Goal: Information Seeking & Learning: Learn about a topic

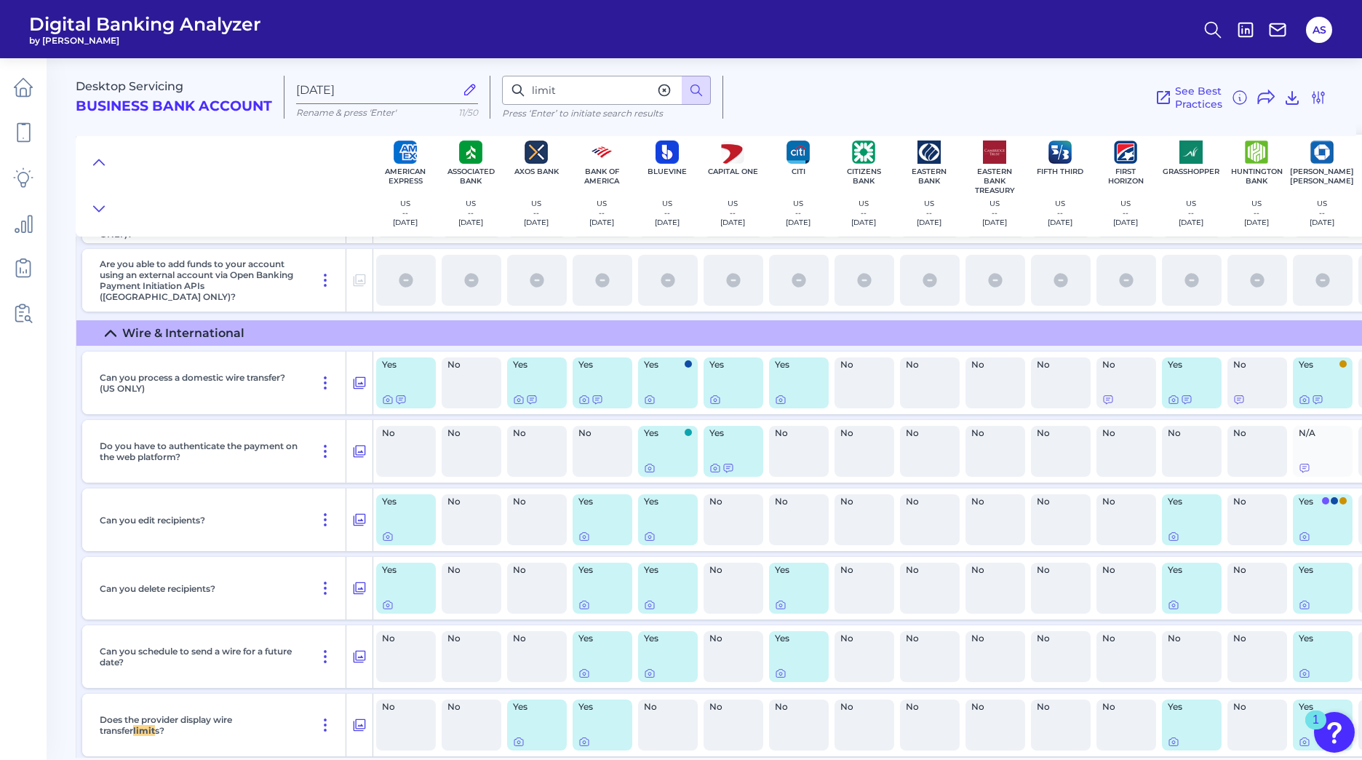
click at [108, 333] on icon at bounding box center [110, 332] width 10 height 5
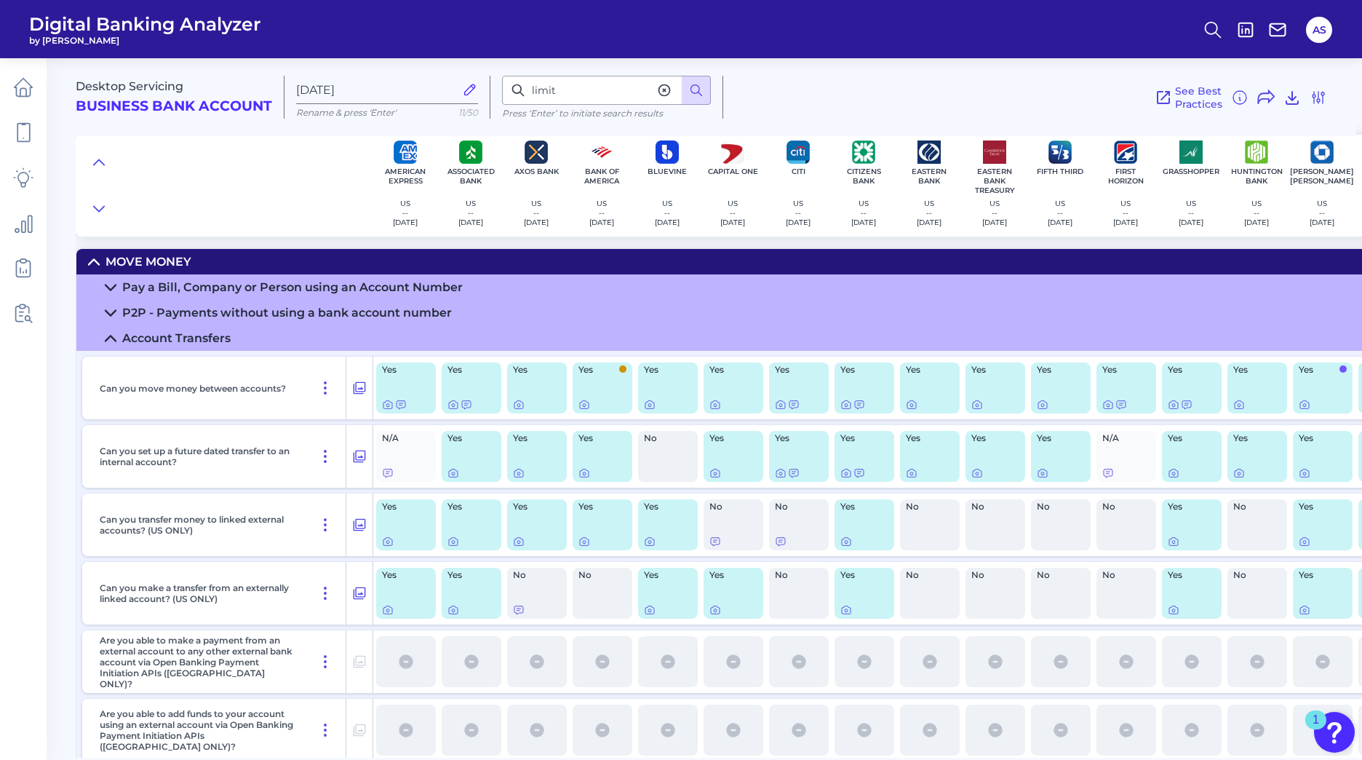
scroll to position [121, 0]
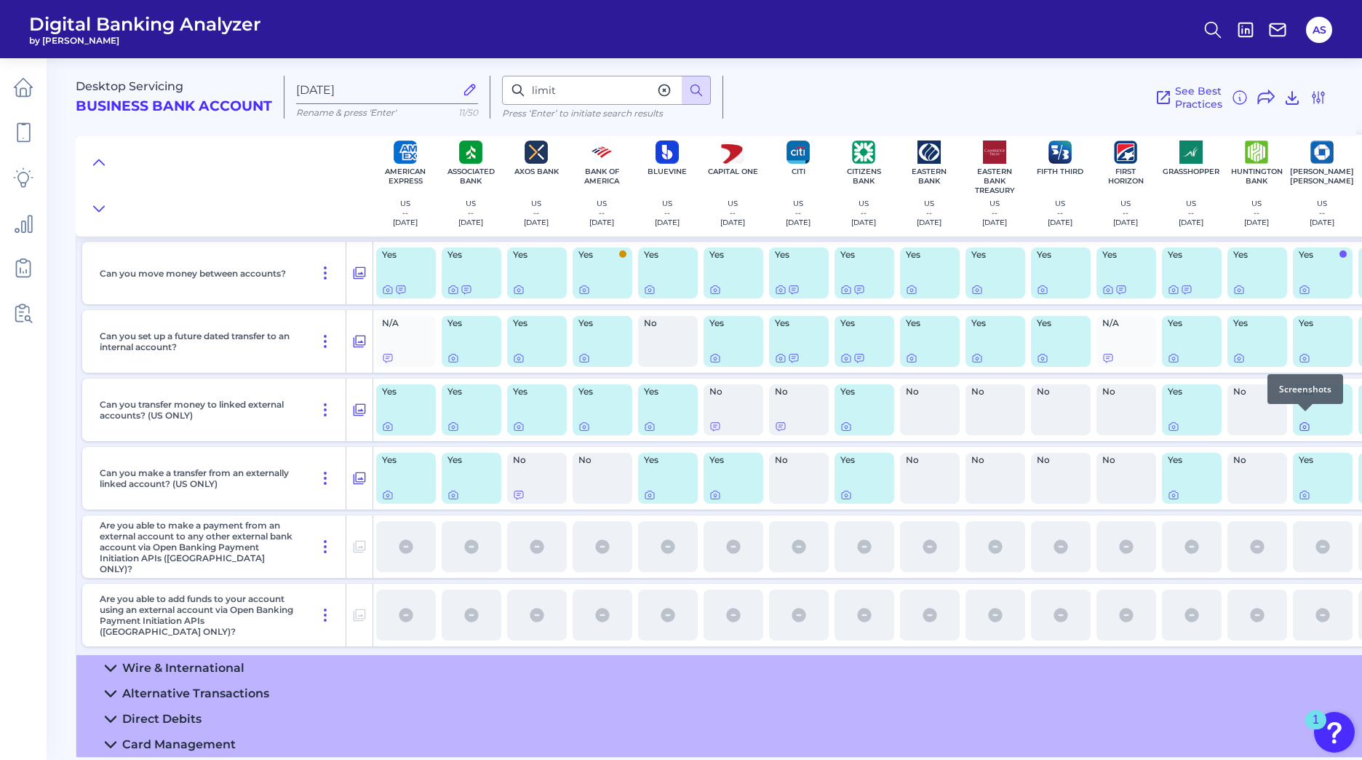
click at [1302, 421] on icon at bounding box center [1305, 427] width 12 height 12
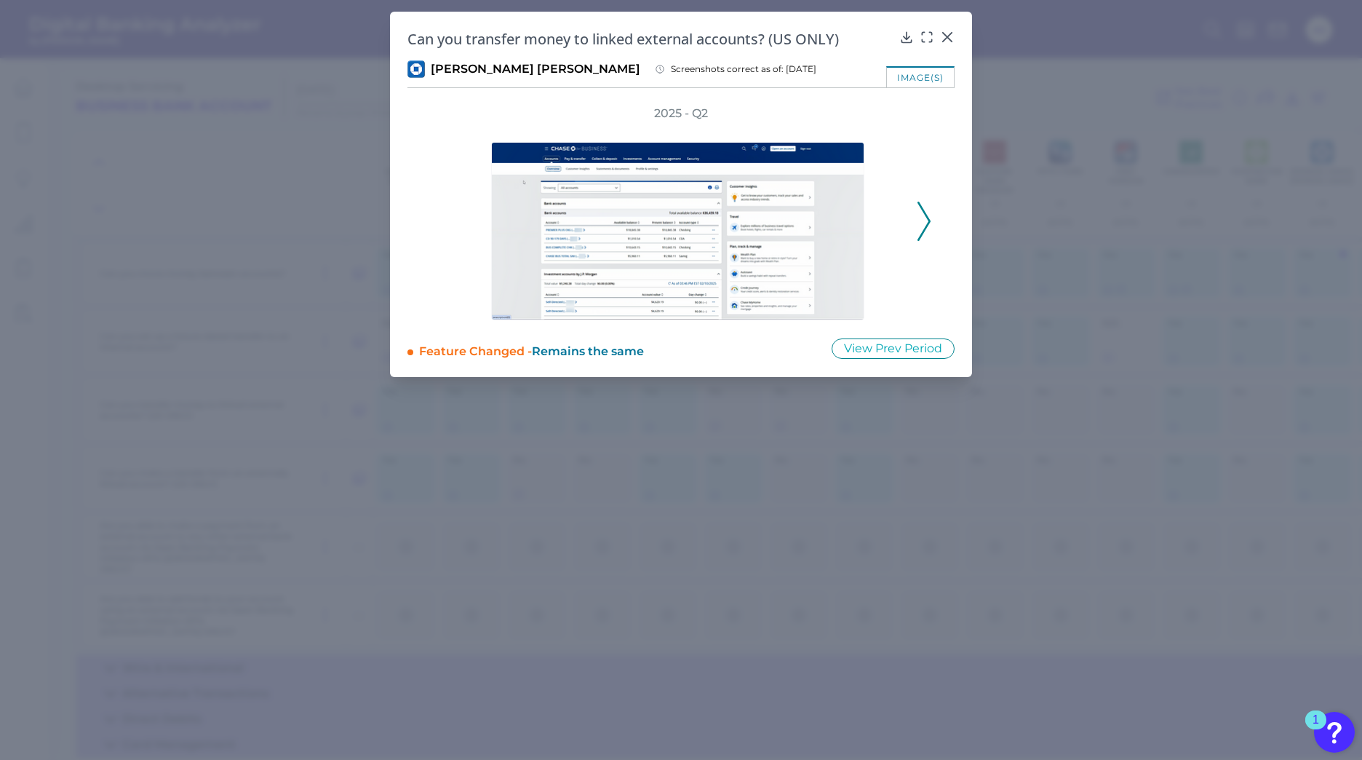
click at [923, 232] on polyline at bounding box center [923, 220] width 11 height 37
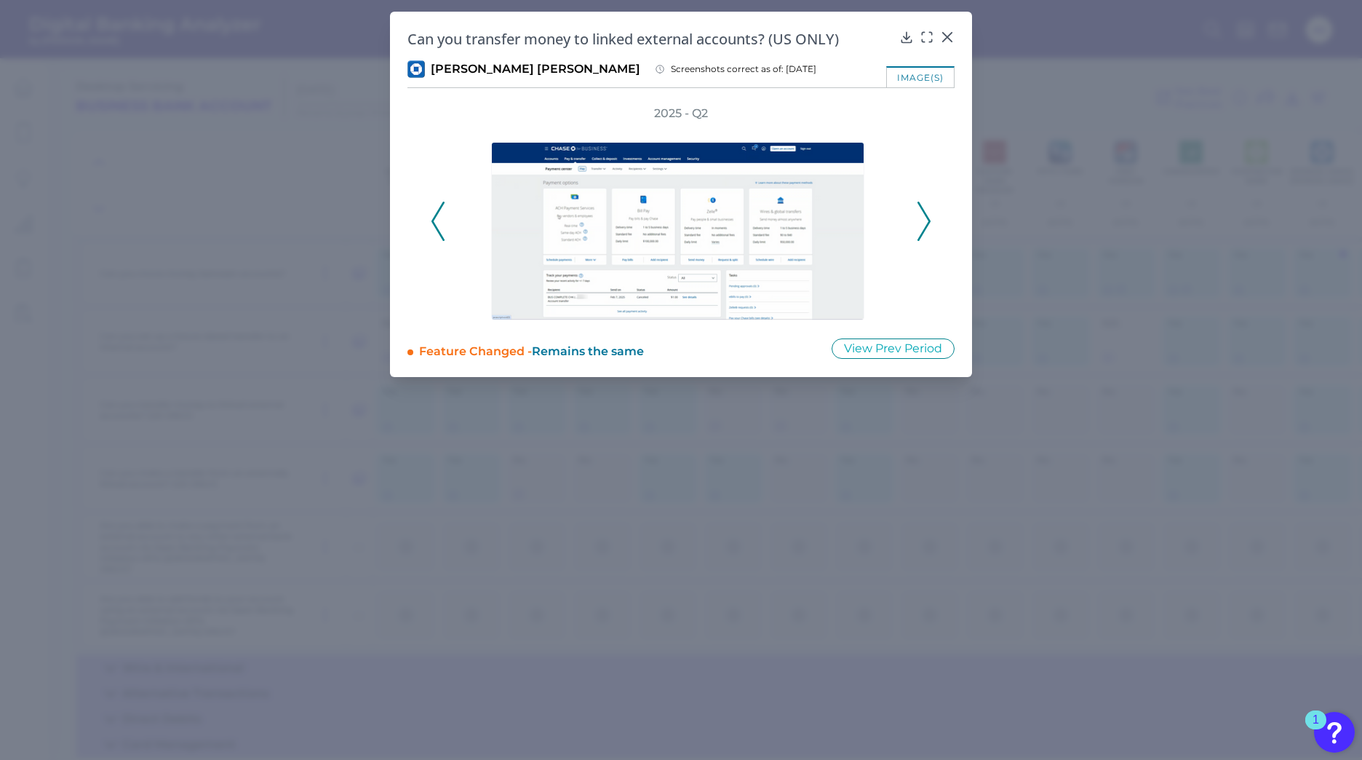
click at [923, 232] on polyline at bounding box center [923, 220] width 11 height 37
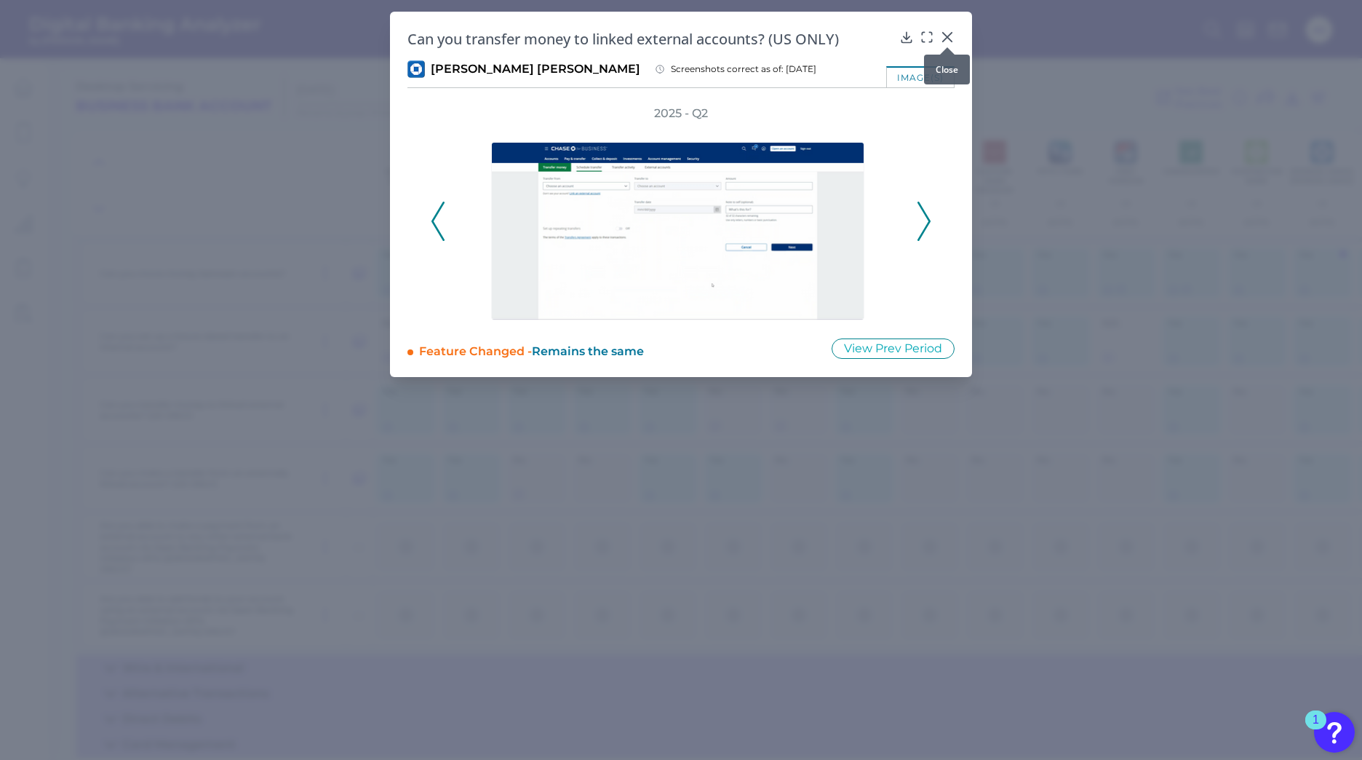
click at [945, 36] on icon at bounding box center [947, 37] width 9 height 9
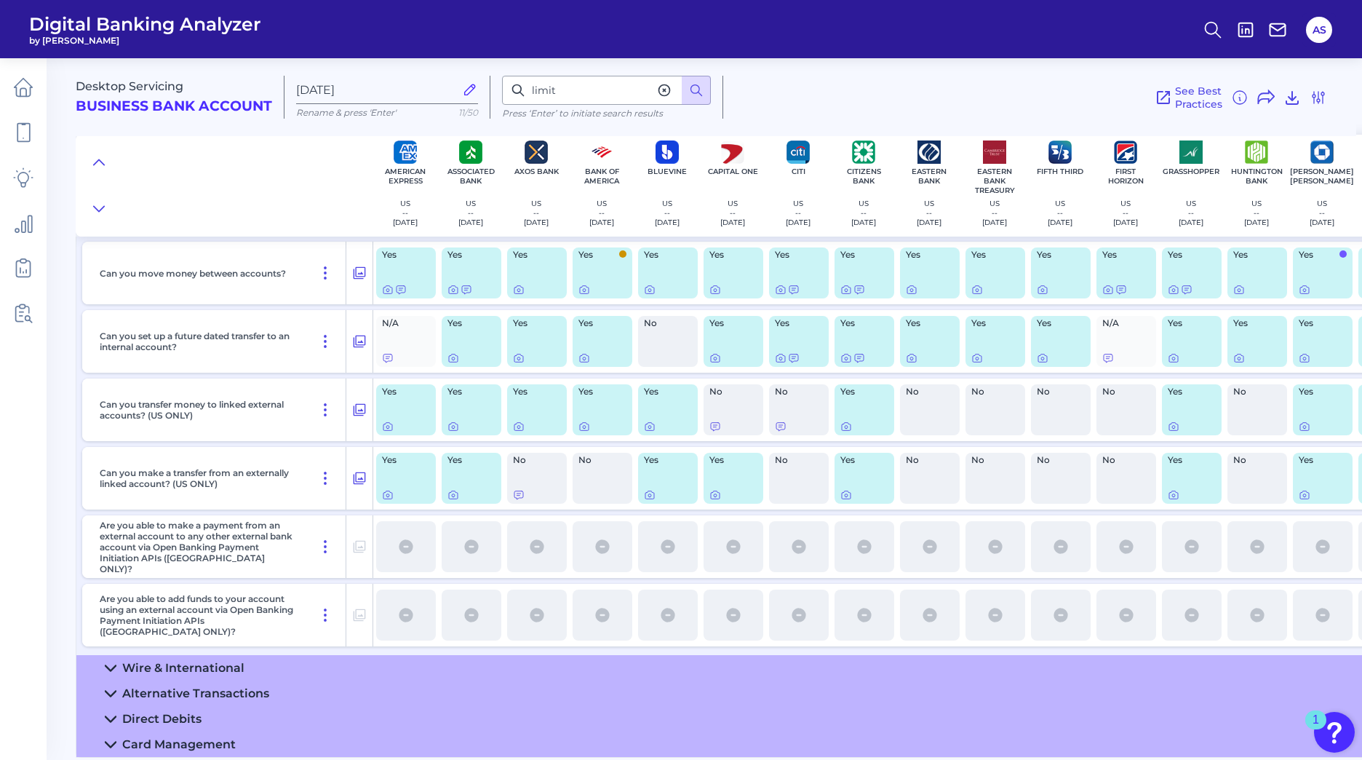
click at [111, 688] on icon at bounding box center [111, 694] width 12 height 12
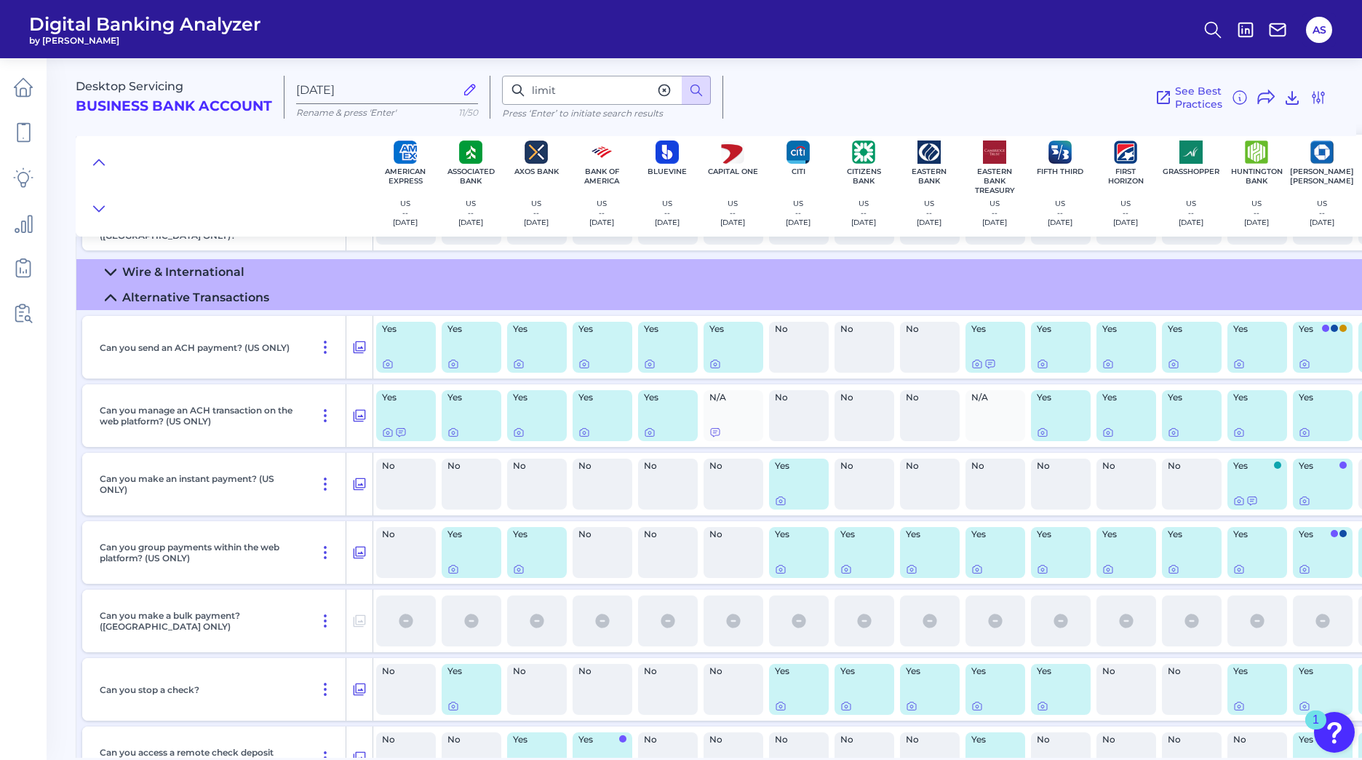
scroll to position [557, 0]
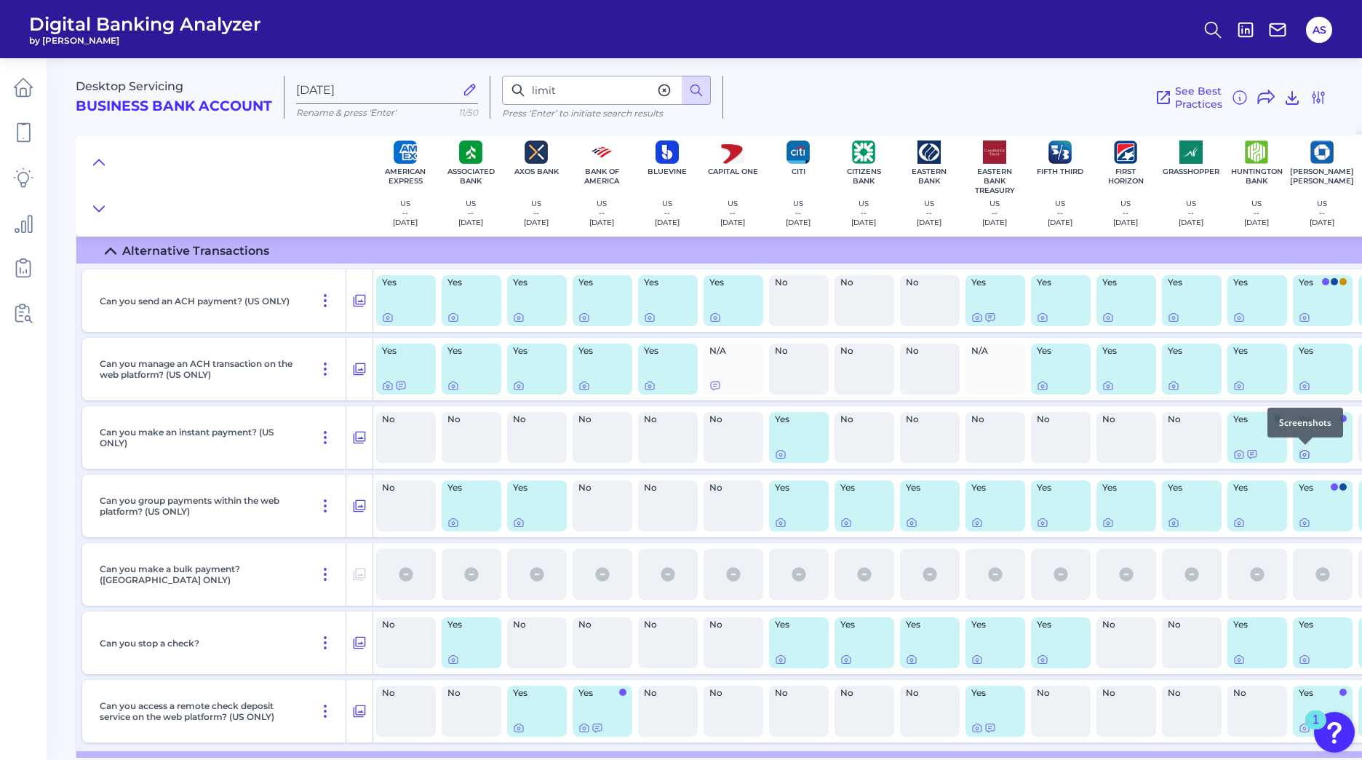
click at [1304, 454] on icon at bounding box center [1305, 454] width 12 height 12
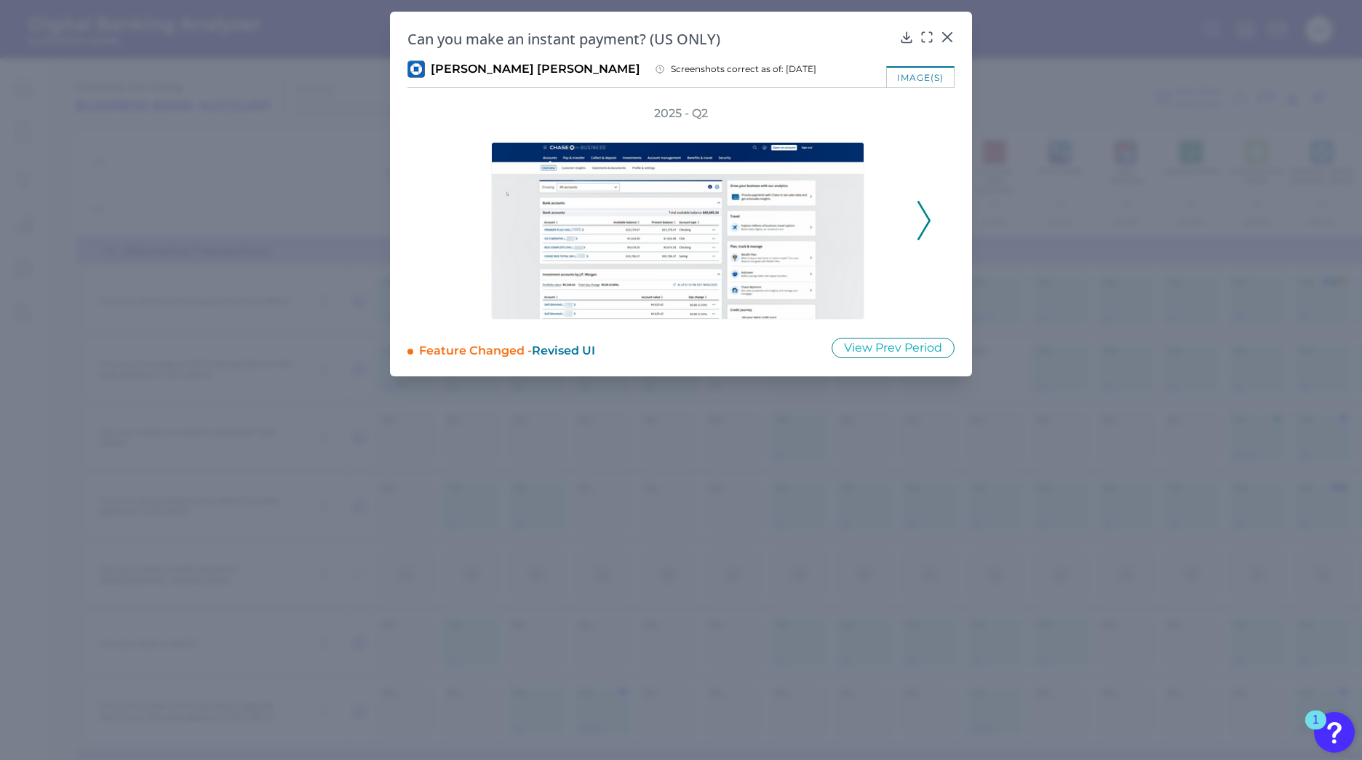
click at [925, 215] on icon at bounding box center [923, 220] width 13 height 39
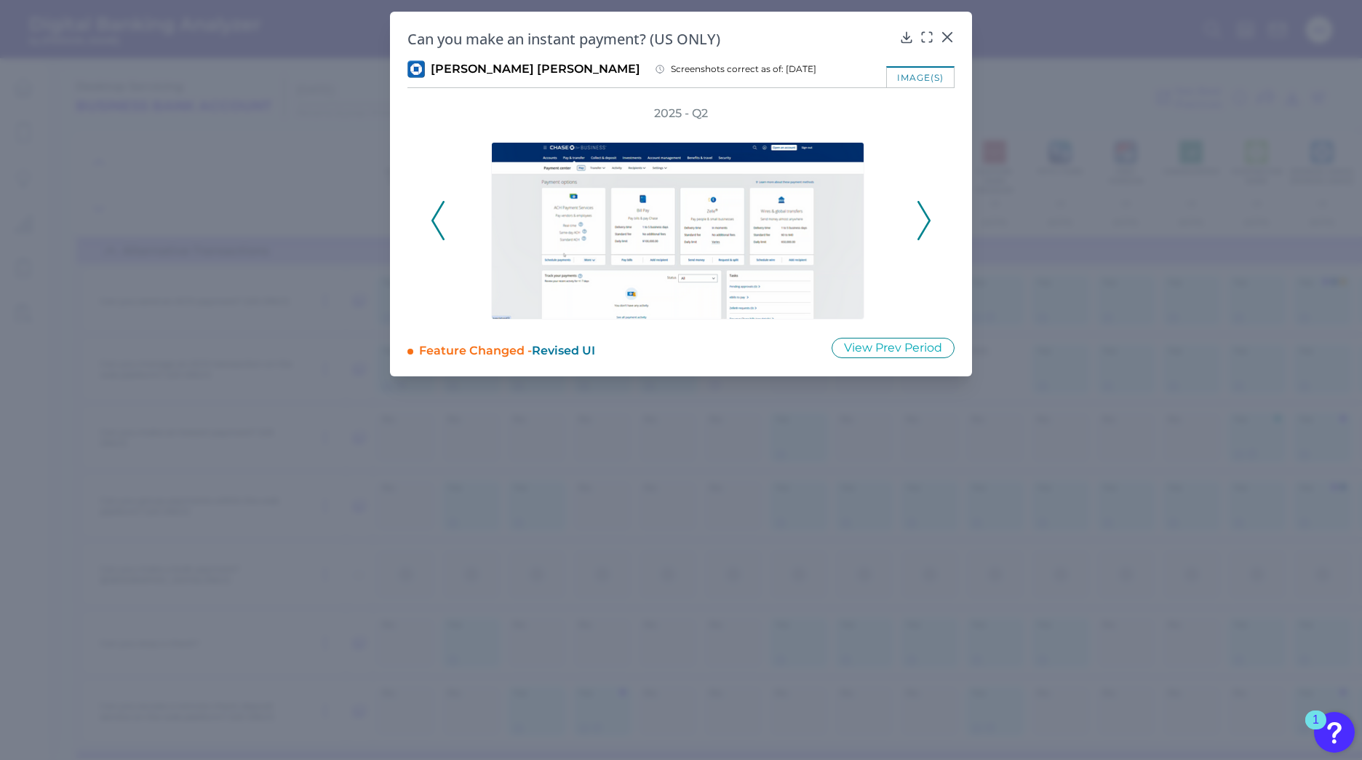
click at [925, 215] on icon at bounding box center [923, 220] width 13 height 39
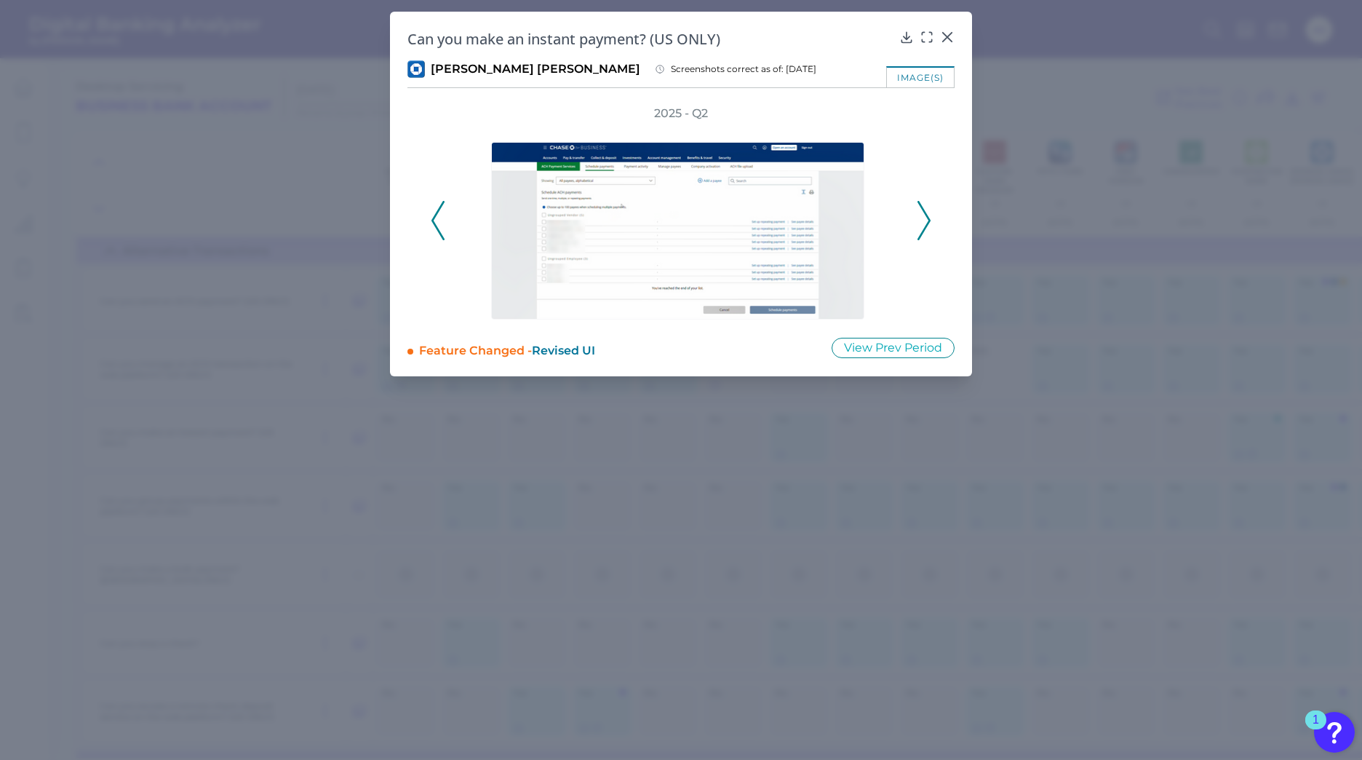
click at [925, 215] on icon at bounding box center [923, 220] width 13 height 39
click at [927, 215] on polyline at bounding box center [923, 220] width 11 height 37
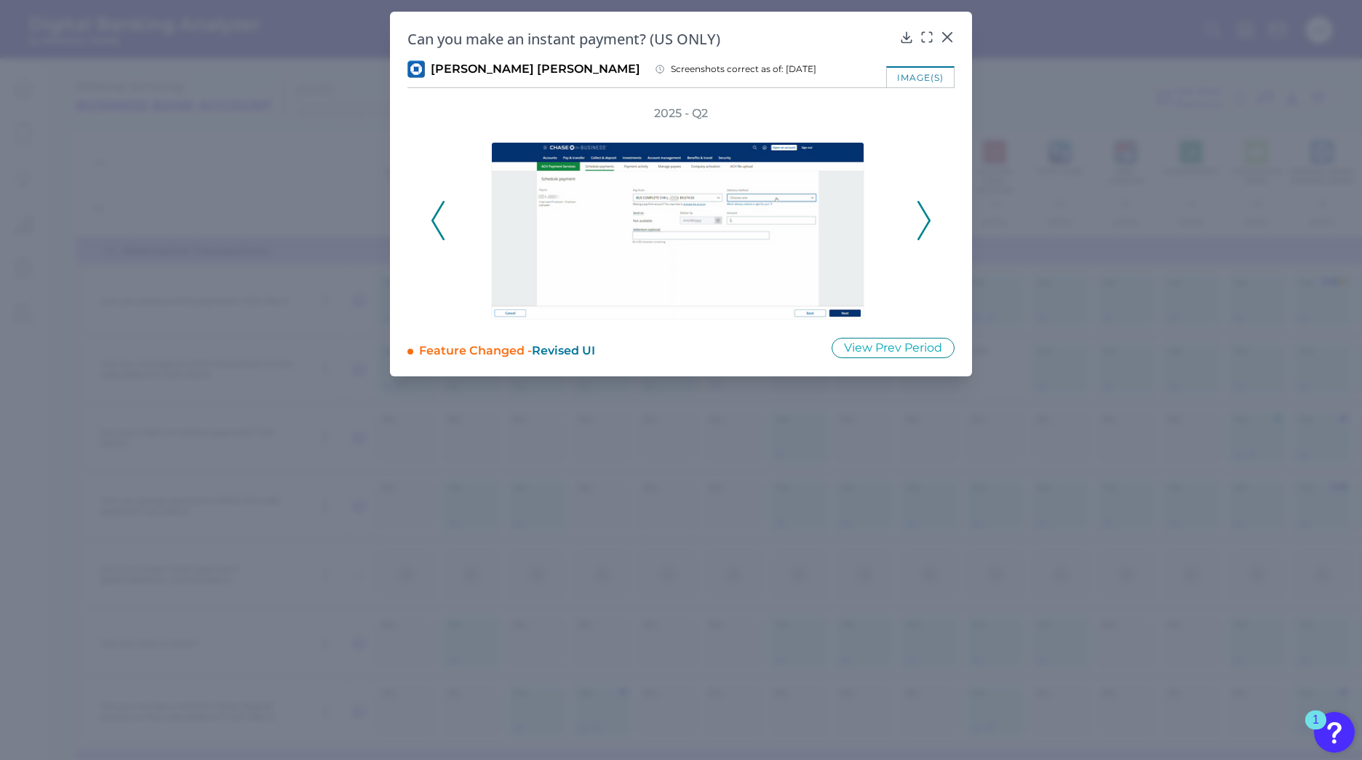
click at [927, 215] on polyline at bounding box center [923, 220] width 11 height 37
click at [832, 230] on img at bounding box center [677, 231] width 373 height 178
click at [861, 129] on icon at bounding box center [862, 129] width 7 height 7
click at [867, 130] on icon at bounding box center [862, 129] width 17 height 17
click at [964, 172] on div "Can you make an instant payment? (US ONLY) [PERSON_NAME] [PERSON_NAME] Screensh…" at bounding box center [681, 194] width 582 height 364
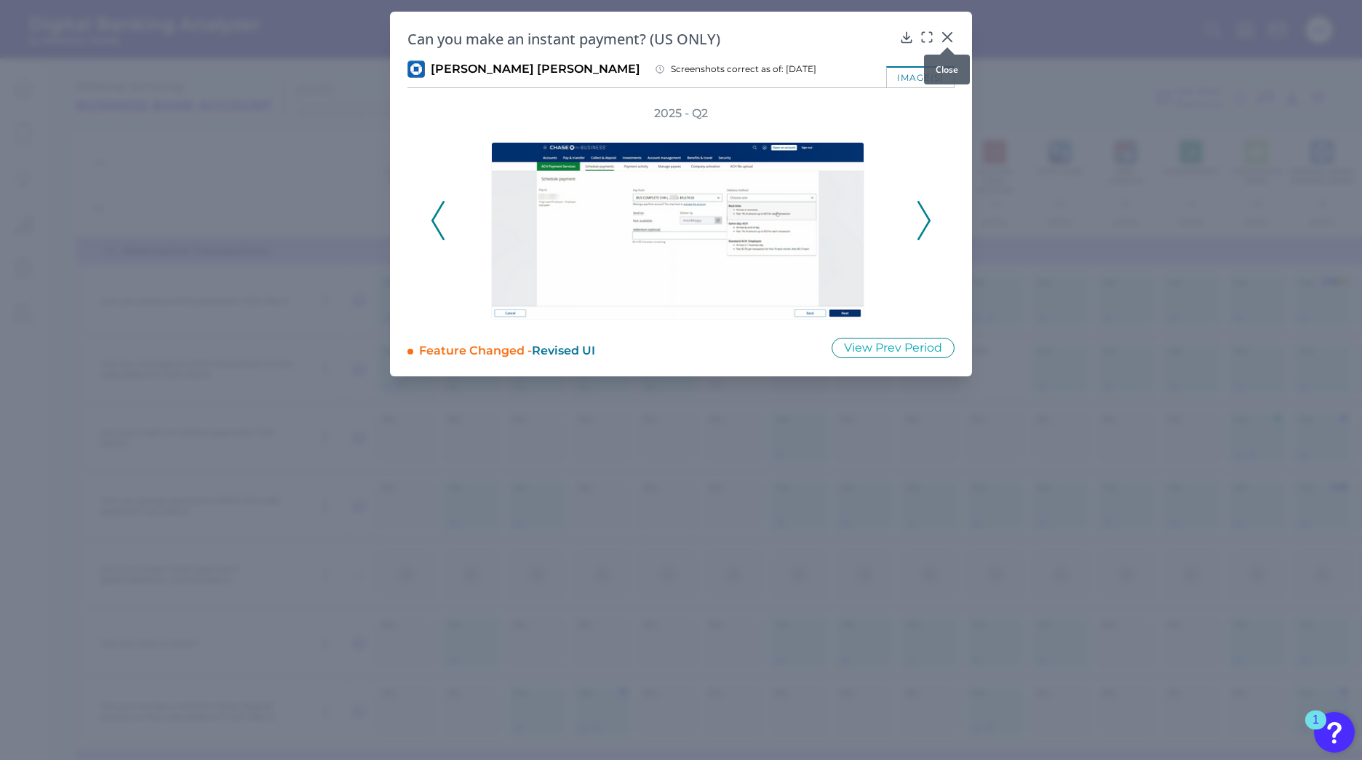
click at [947, 35] on icon at bounding box center [947, 37] width 15 height 15
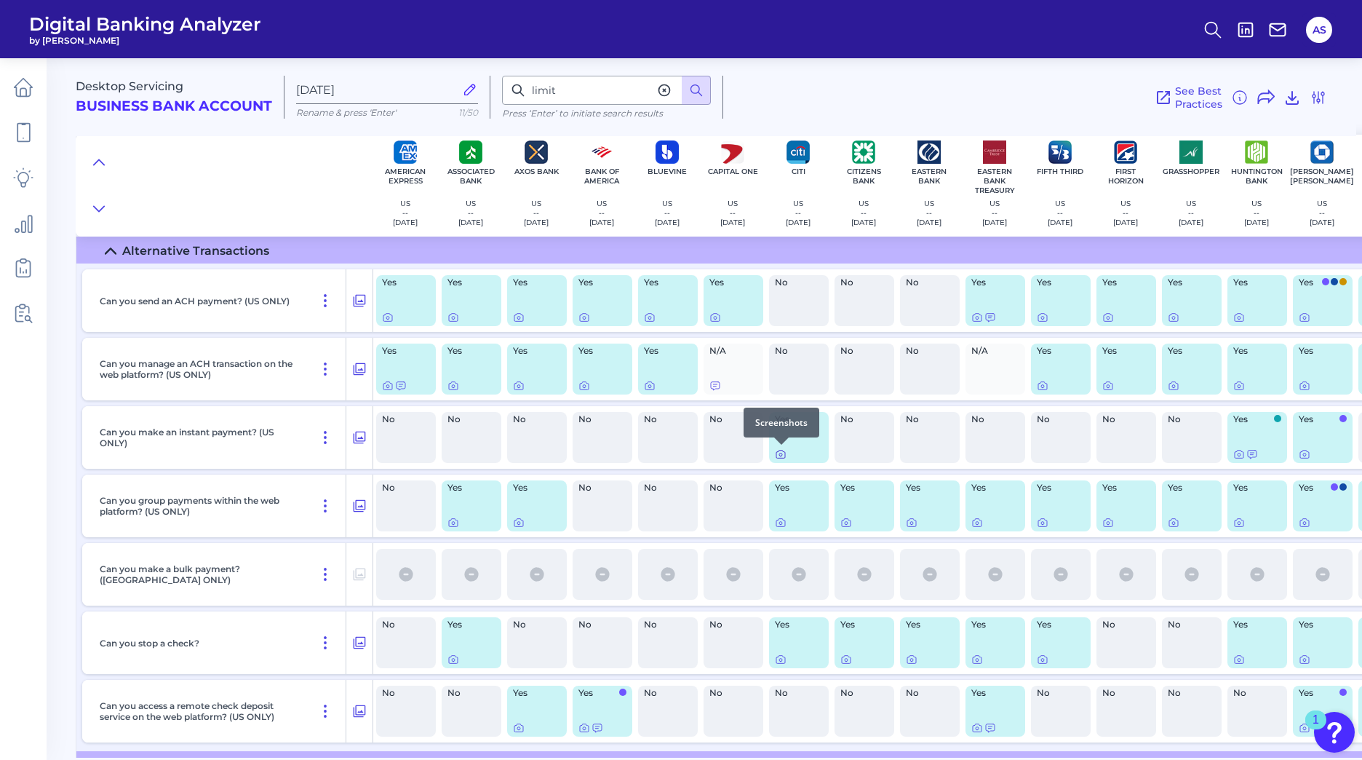
click at [784, 455] on icon at bounding box center [781, 454] width 12 height 12
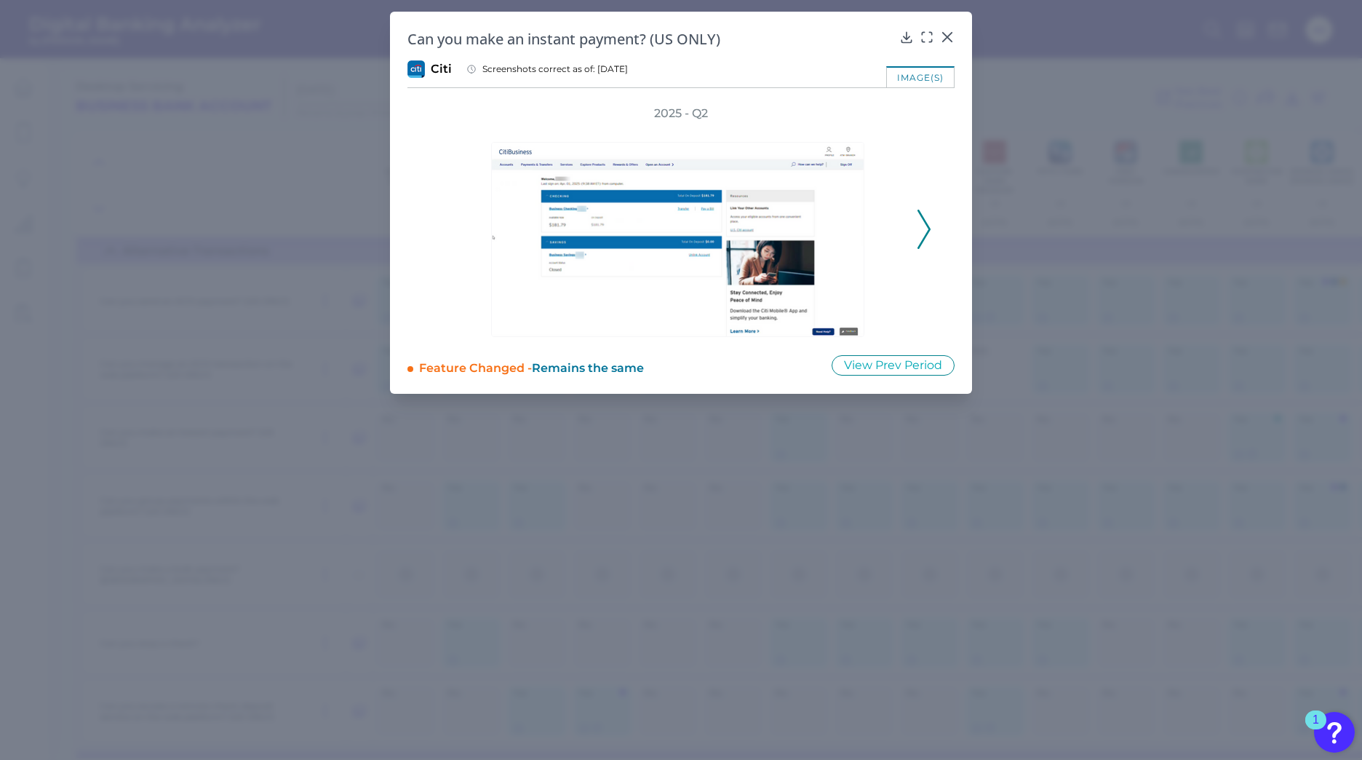
click at [928, 228] on icon at bounding box center [923, 229] width 13 height 39
click at [928, 228] on polyline at bounding box center [923, 228] width 11 height 37
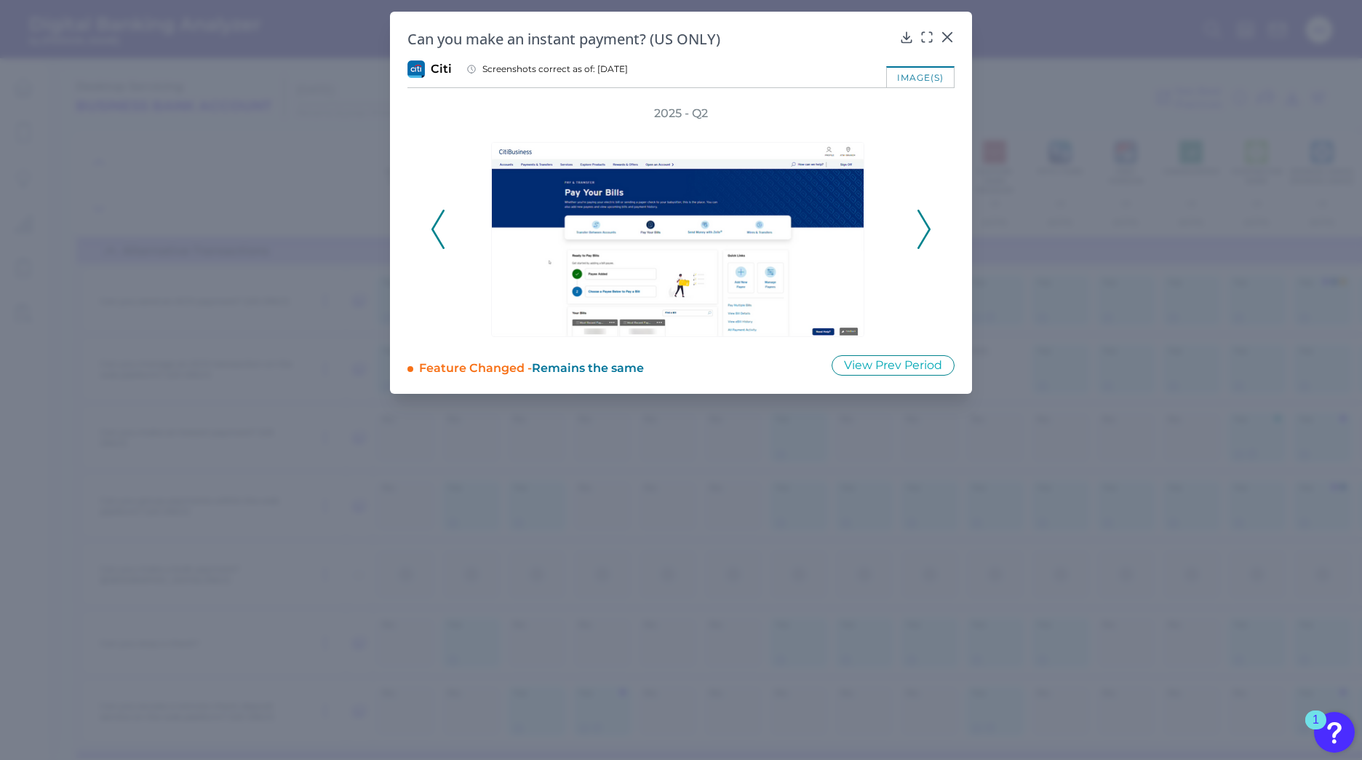
click at [922, 227] on icon at bounding box center [923, 229] width 13 height 39
click at [946, 35] on icon at bounding box center [947, 37] width 9 height 9
